Goal: Book appointment/travel/reservation

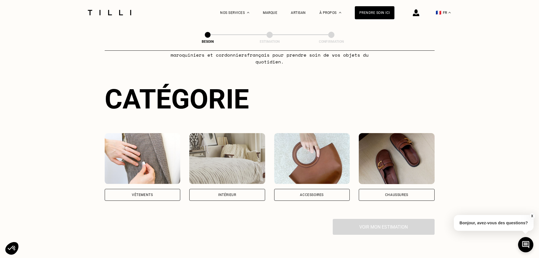
scroll to position [85, 0]
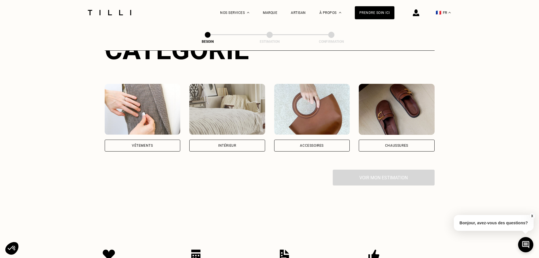
click at [161, 139] on div "Vêtements" at bounding box center [143, 145] width 76 height 12
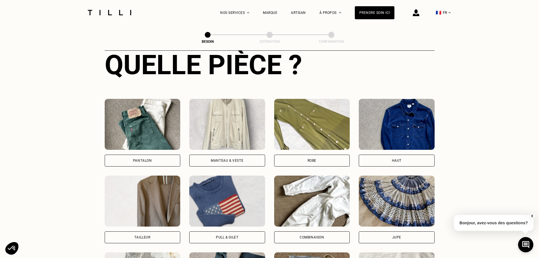
scroll to position [210, 0]
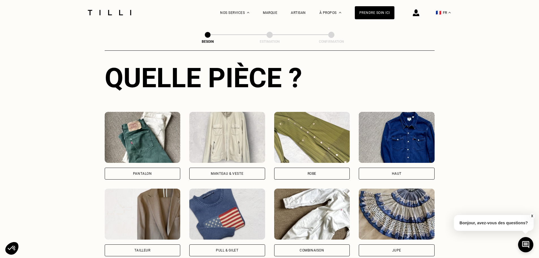
click at [411, 167] on div "Haut" at bounding box center [397, 173] width 76 height 12
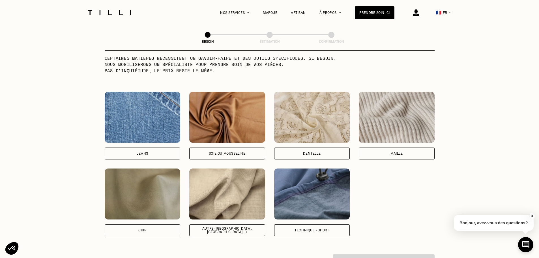
scroll to position [577, 0]
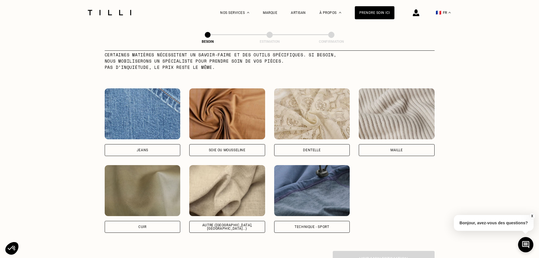
click at [229, 221] on div "Autre ([GEOGRAPHIC_DATA], [GEOGRAPHIC_DATA]...)" at bounding box center [227, 227] width 76 height 12
select select "FR"
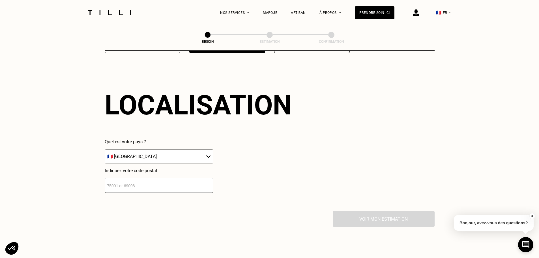
scroll to position [760, 0]
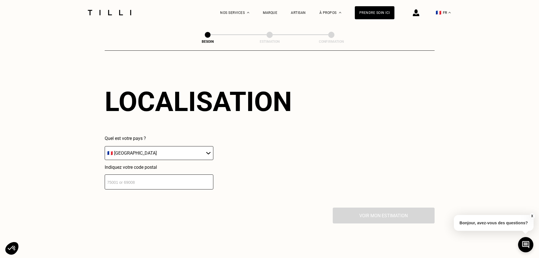
click at [125, 179] on input "number" at bounding box center [159, 181] width 109 height 15
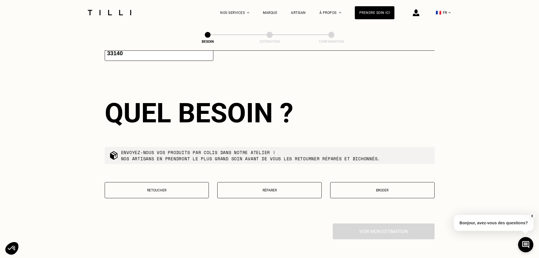
scroll to position [901, 0]
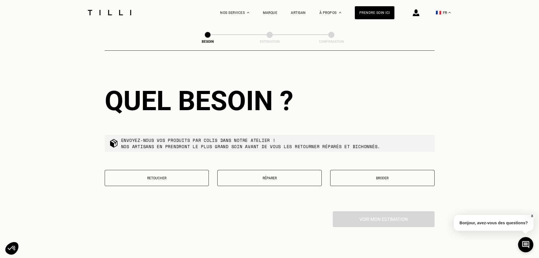
type input "33140"
click at [192, 176] on p "Retoucher" at bounding box center [157, 178] width 98 height 4
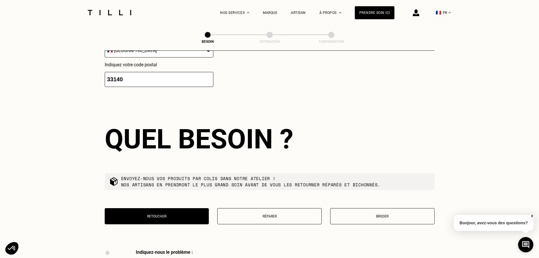
scroll to position [980, 0]
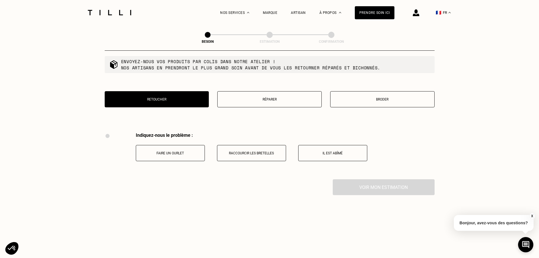
click at [259, 146] on button "Raccourcir les bretelles" at bounding box center [251, 153] width 69 height 16
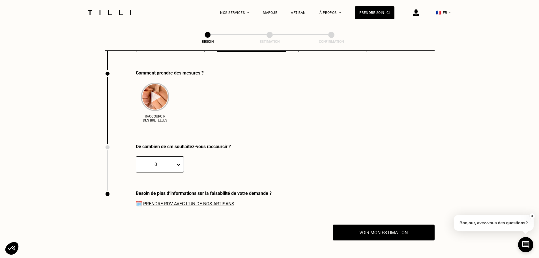
scroll to position [1093, 0]
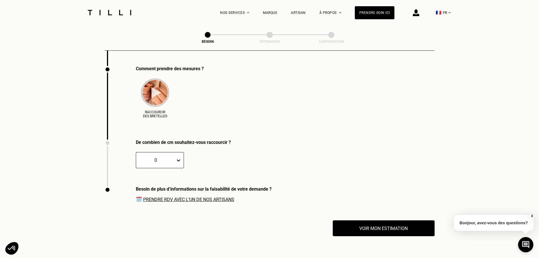
click at [154, 88] on img at bounding box center [155, 92] width 28 height 28
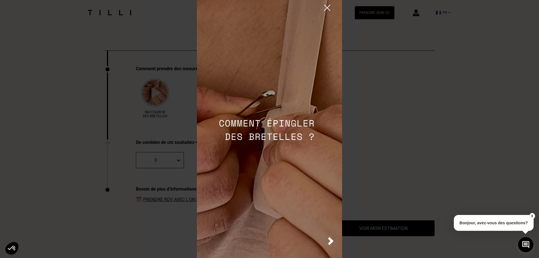
click at [327, 5] on img at bounding box center [327, 8] width 10 height 10
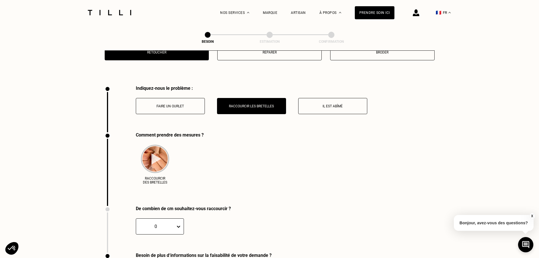
scroll to position [1008, 0]
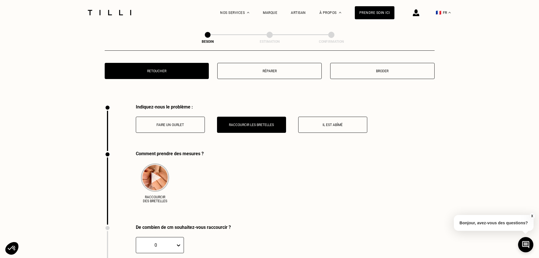
click at [175, 123] on p "Faire un ourlet" at bounding box center [170, 125] width 63 height 4
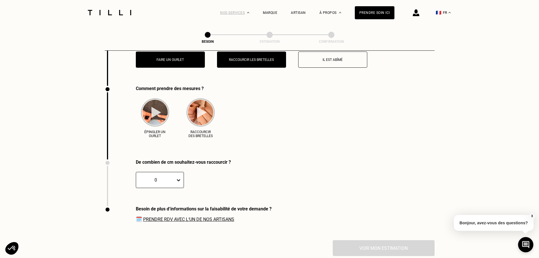
scroll to position [1093, 0]
